Goal: Check status

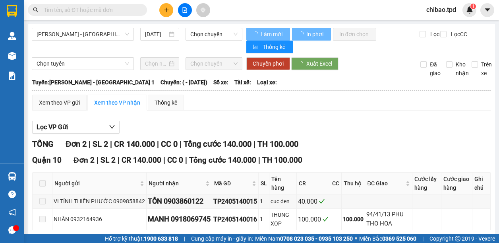
type input "14/05/2024"
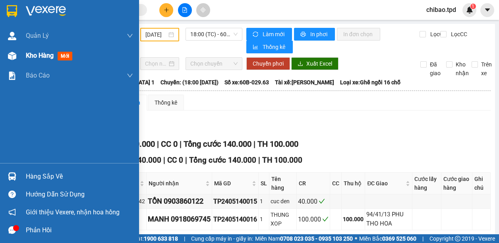
click at [35, 53] on span "Kho hàng" at bounding box center [40, 56] width 28 height 8
